Goal: Transaction & Acquisition: Purchase product/service

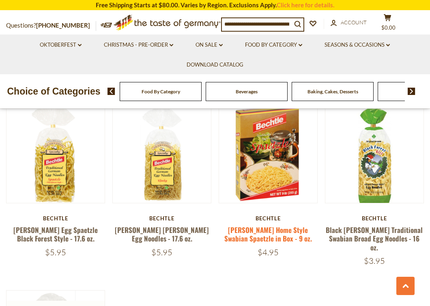
scroll to position [374, 0]
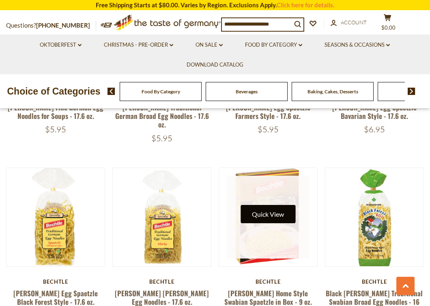
click at [266, 205] on button "Quick View" at bounding box center [267, 214] width 55 height 18
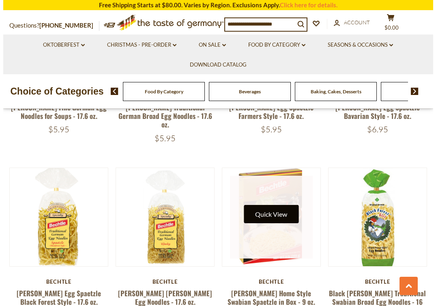
scroll to position [376, 0]
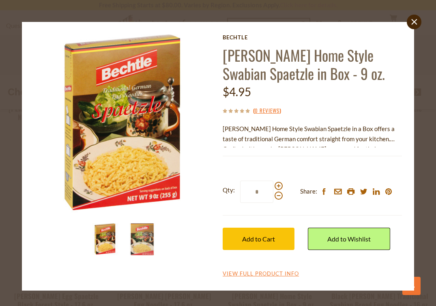
click at [135, 238] on img at bounding box center [142, 239] width 32 height 32
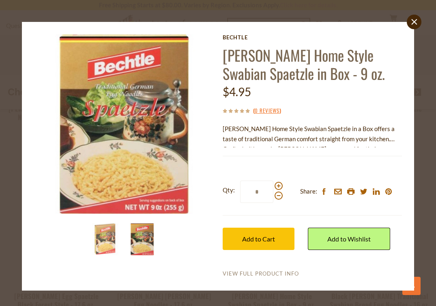
click at [246, 273] on link "View Full Product Info" at bounding box center [261, 273] width 76 height 7
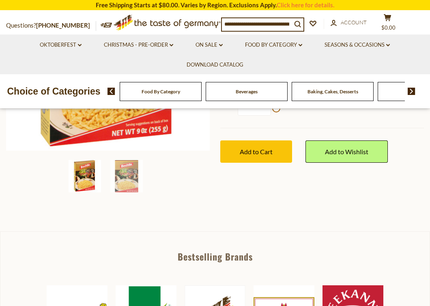
scroll to position [187, 0]
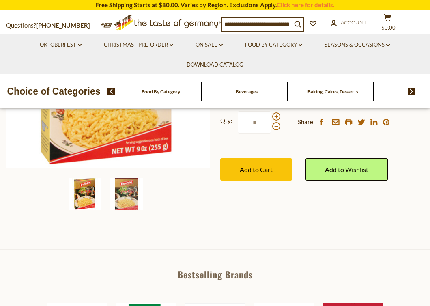
click at [115, 197] on img at bounding box center [126, 194] width 32 height 32
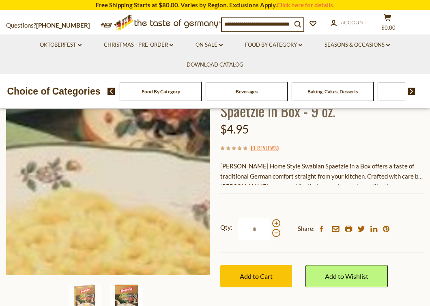
scroll to position [67, 0]
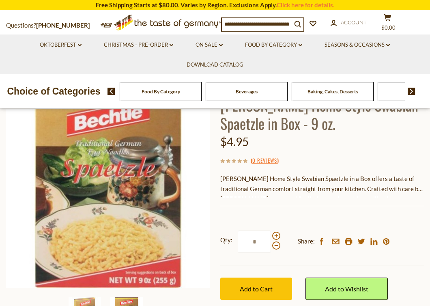
click at [381, 191] on div "[PERSON_NAME] Home Style Swabian Spaetzle in a Box offers a taste of traditiona…" at bounding box center [322, 186] width 204 height 24
click at [375, 196] on div "[PERSON_NAME] Home Style Swabian Spaetzle in a Box offers a taste of traditiona…" at bounding box center [322, 186] width 204 height 24
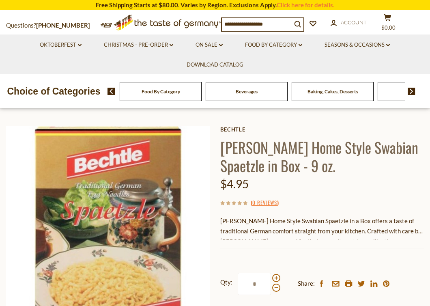
scroll to position [44, 0]
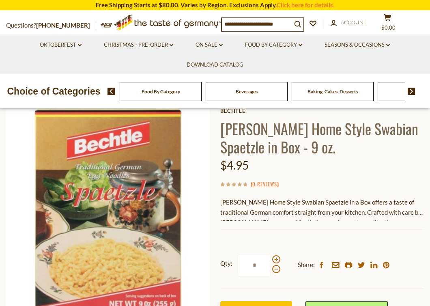
click at [337, 228] on div "[PERSON_NAME] [PERSON_NAME] Home Style Swabian Spaetzle in Box - 9 oz. $4.95 ( …" at bounding box center [322, 224] width 204 height 234
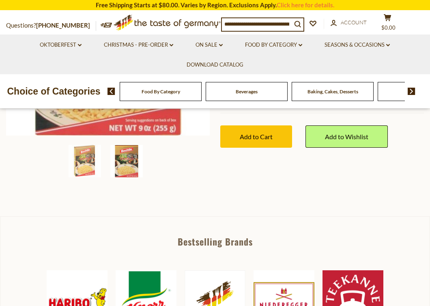
scroll to position [221, 0]
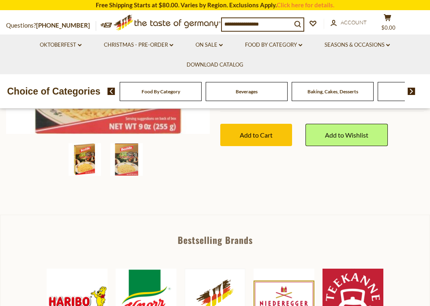
click at [95, 169] on img at bounding box center [85, 159] width 32 height 32
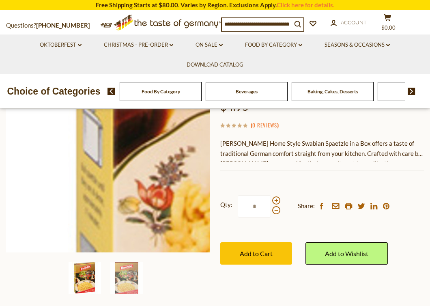
scroll to position [114, 0]
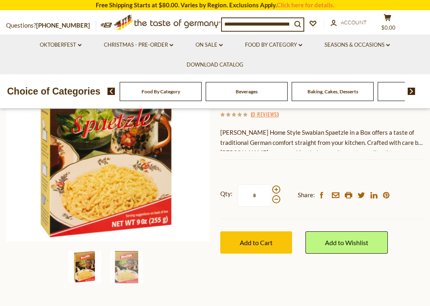
click at [309, 148] on div "[PERSON_NAME] Home Style Swabian Spaetzle in a Box offers a taste of traditiona…" at bounding box center [322, 139] width 204 height 24
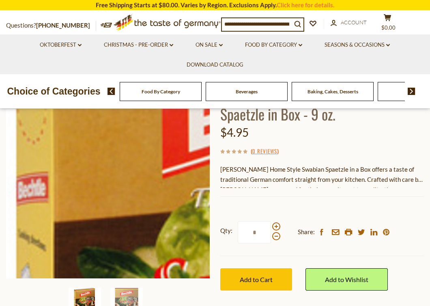
scroll to position [66, 0]
